Goal: Check status: Check status

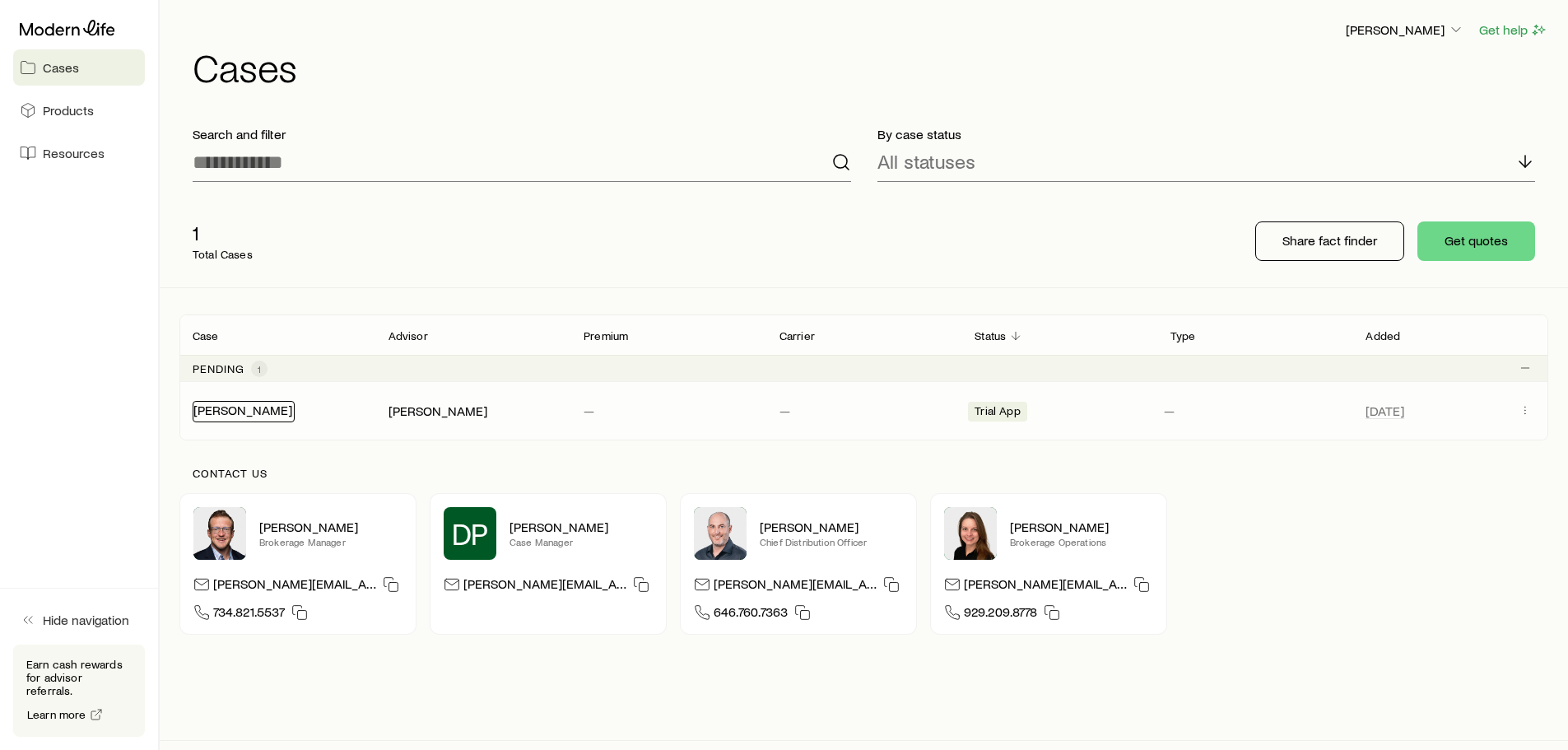
click at [252, 412] on link "[PERSON_NAME]" at bounding box center [242, 410] width 98 height 16
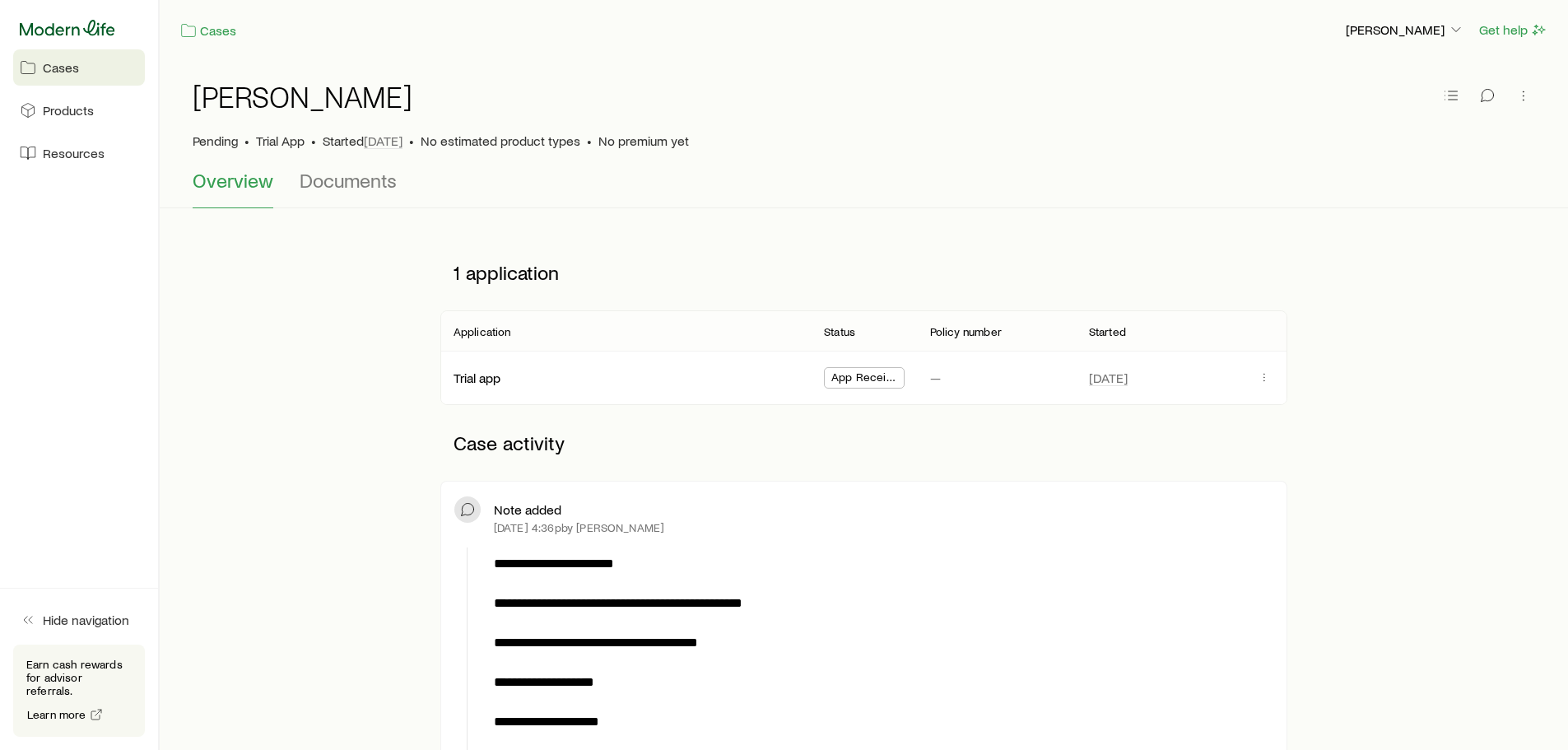
click at [57, 33] on icon at bounding box center [67, 28] width 96 height 17
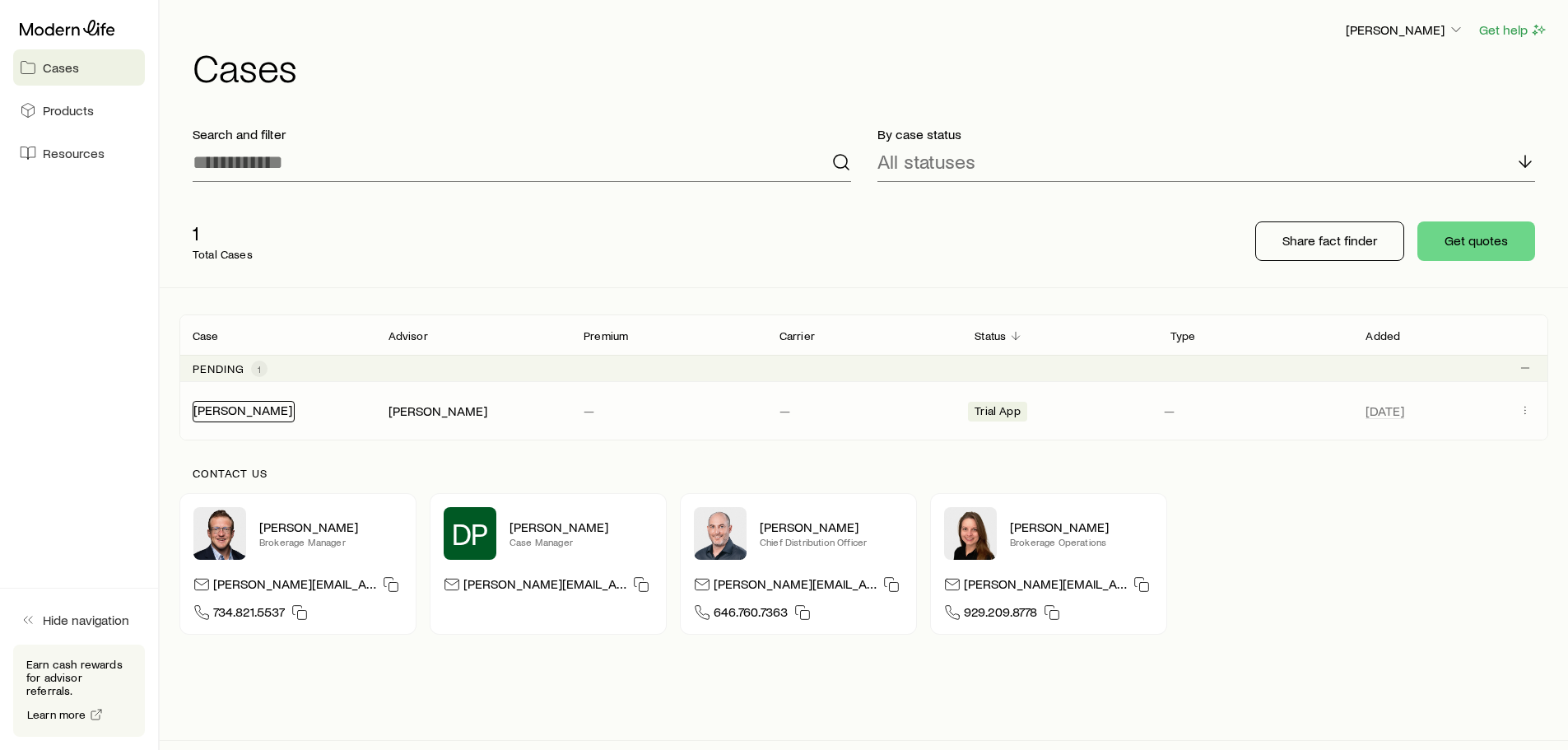
click at [234, 413] on link "[PERSON_NAME]" at bounding box center [242, 410] width 98 height 16
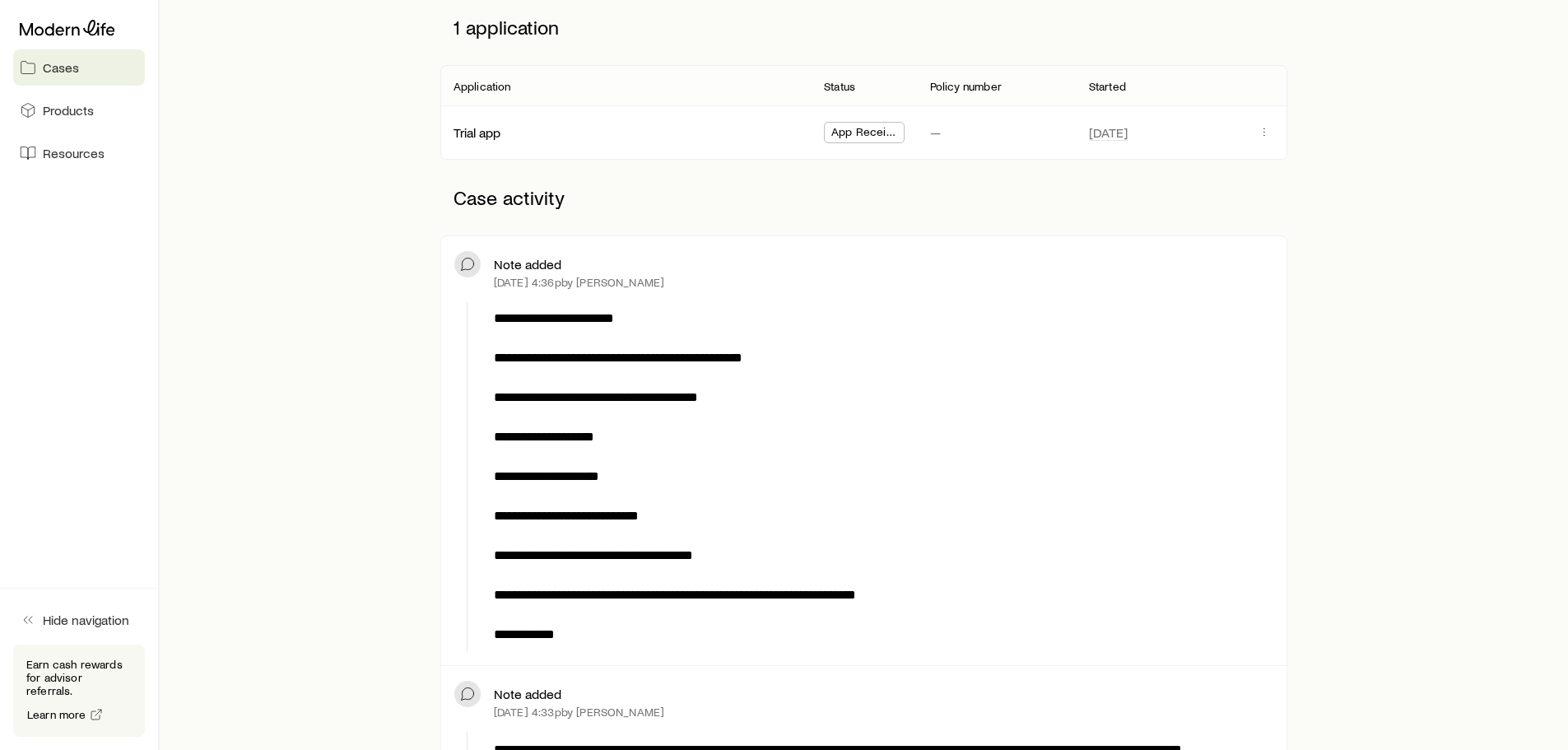
scroll to position [247, 0]
